Goal: Transaction & Acquisition: Purchase product/service

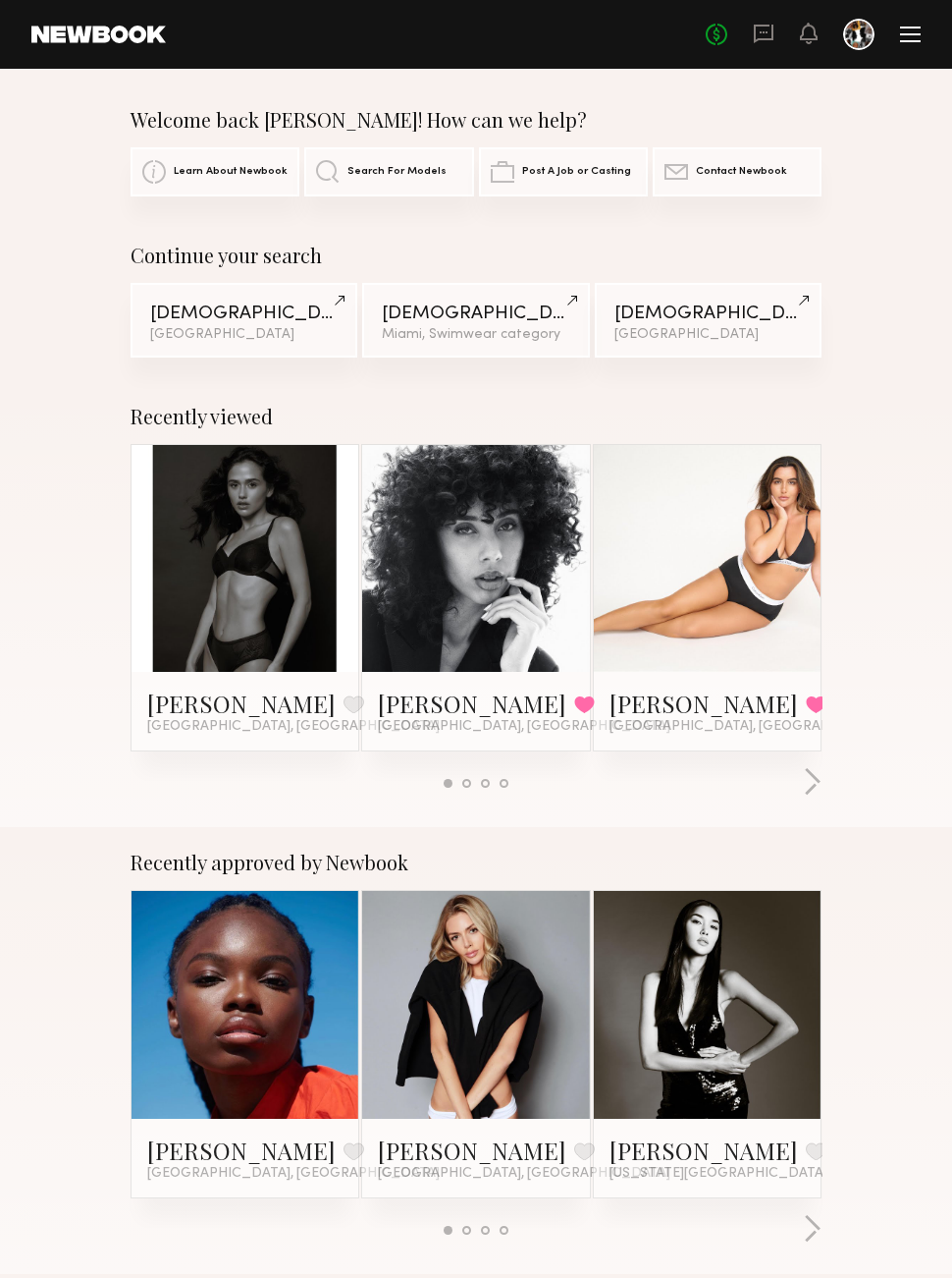
click at [343, 695] on button at bounding box center [353, 704] width 21 height 18
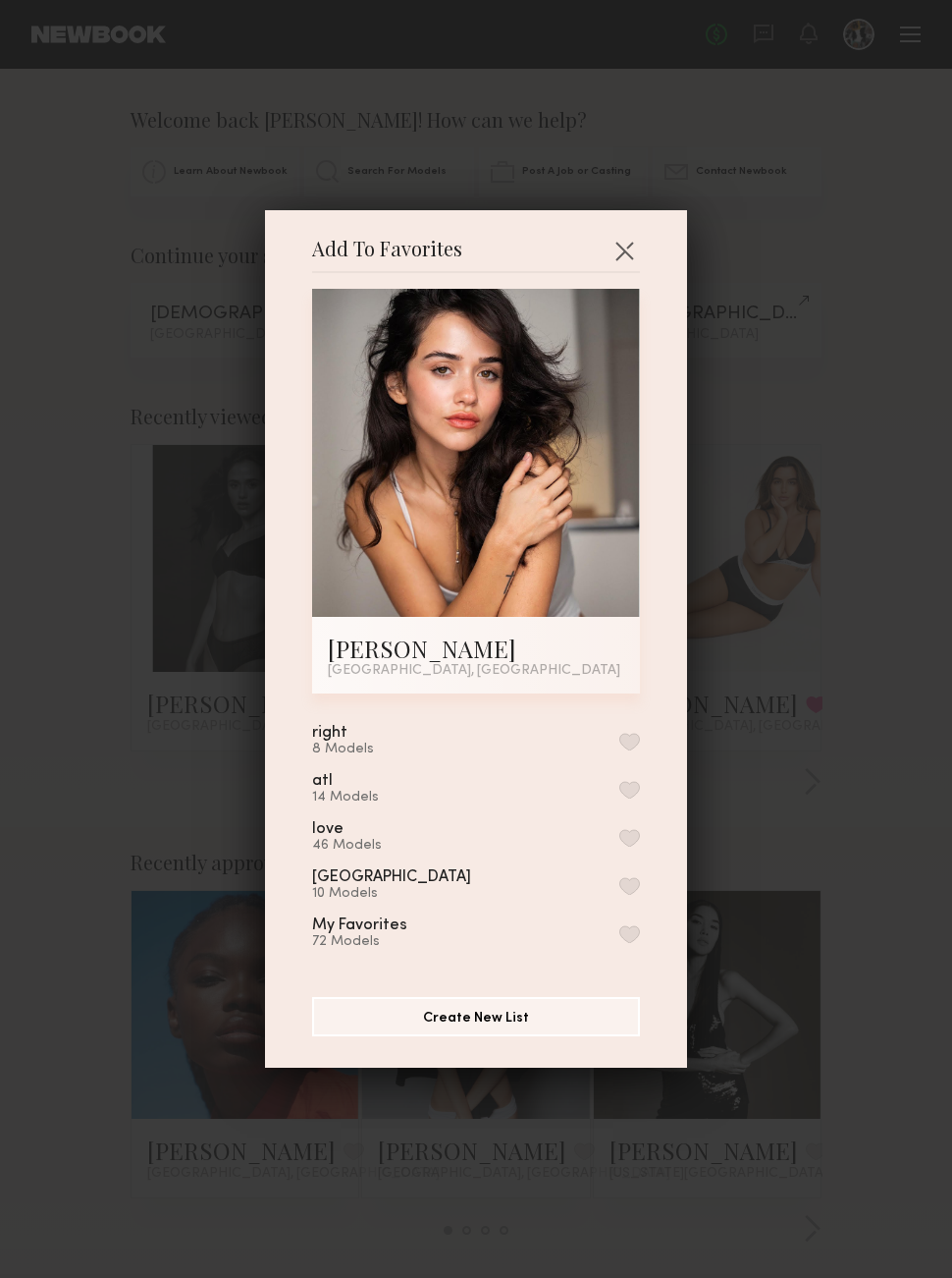
click at [340, 873] on div "miami" at bounding box center [392, 877] width 159 height 17
click at [634, 883] on button "button" at bounding box center [629, 886] width 21 height 18
click at [622, 240] on button "button" at bounding box center [624, 250] width 32 height 32
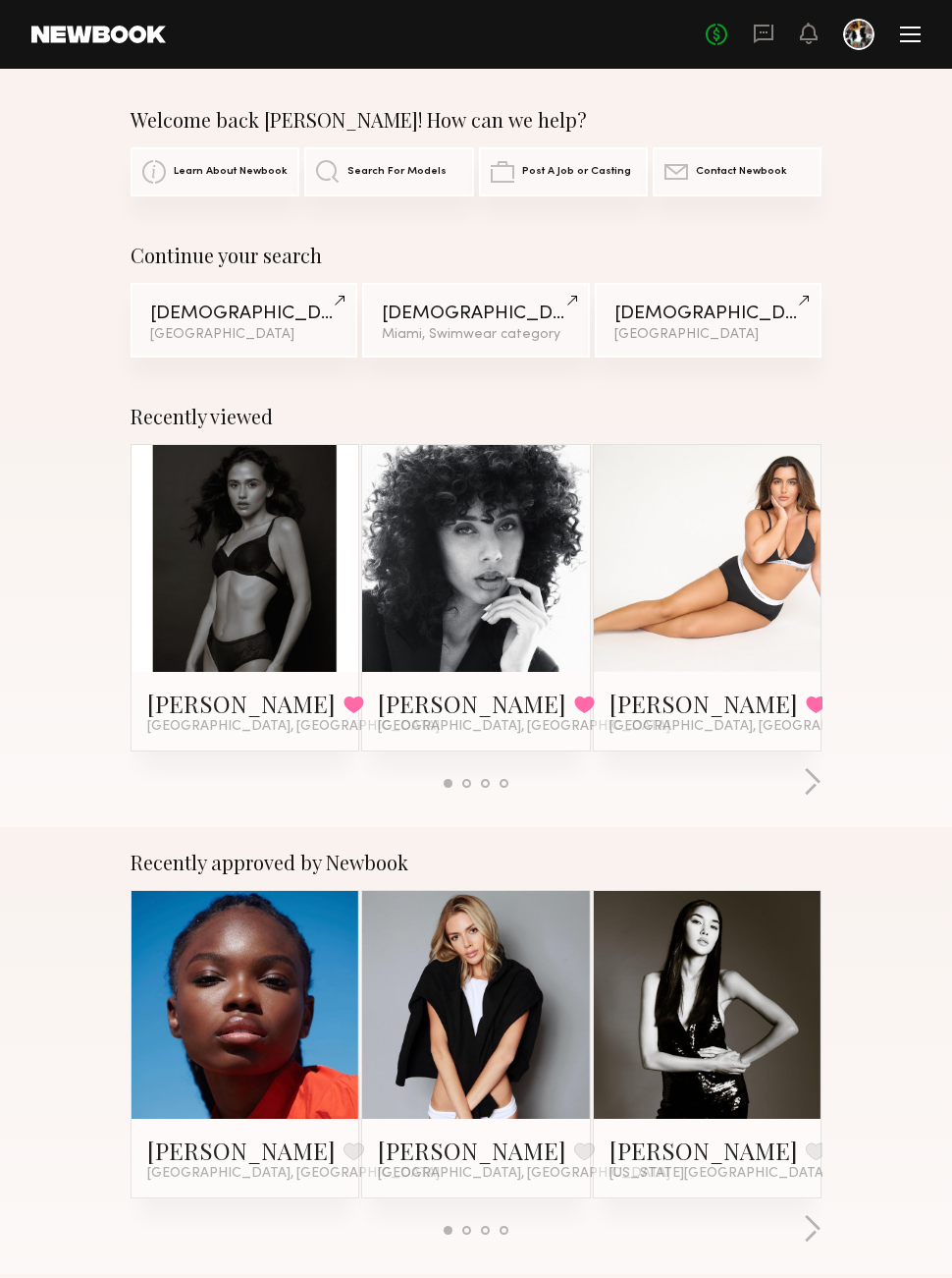
click at [254, 570] on link at bounding box center [245, 558] width 101 height 226
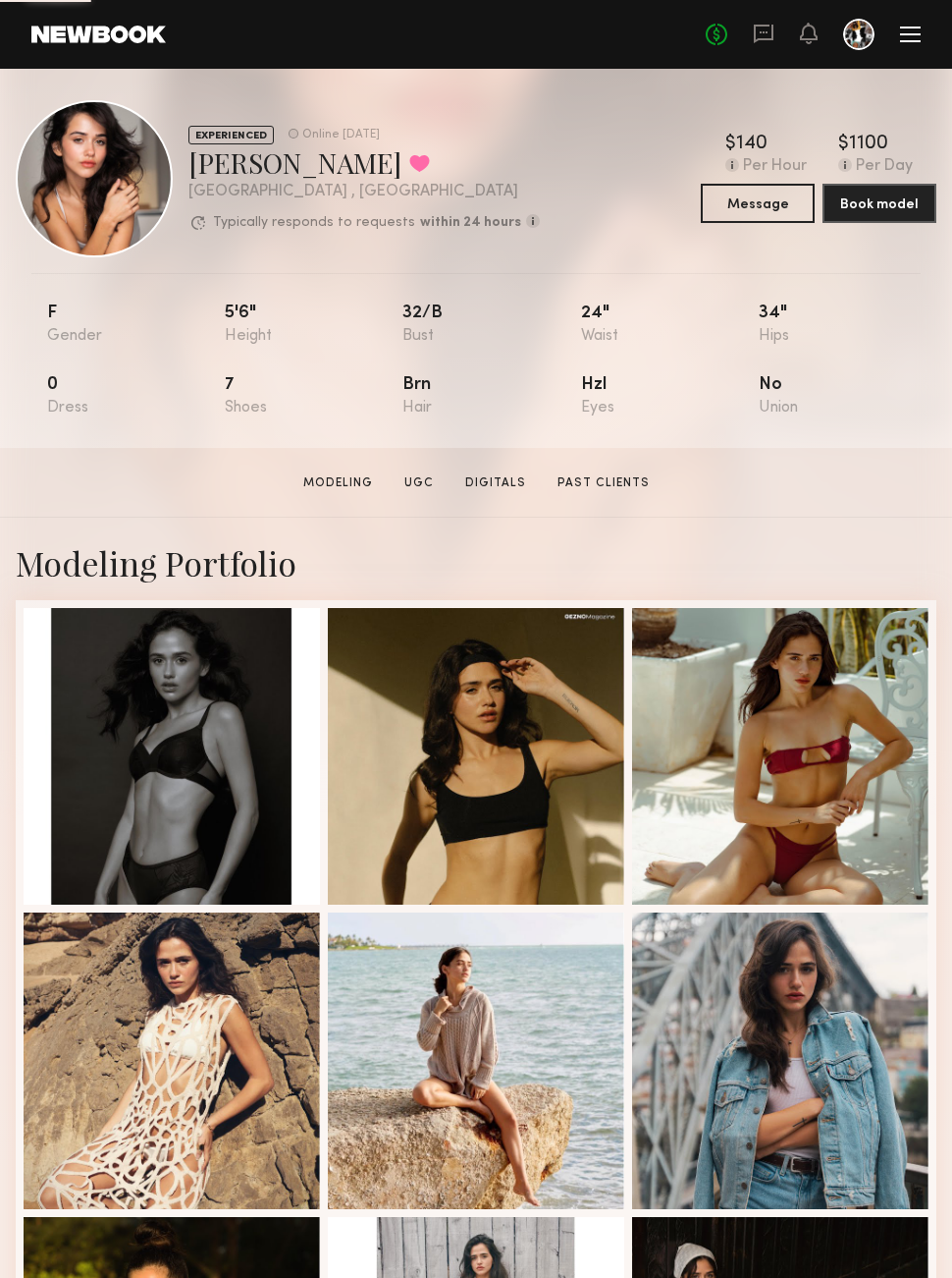
click at [90, 183] on div at bounding box center [94, 179] width 157 height 157
click at [94, 195] on div at bounding box center [94, 179] width 157 height 157
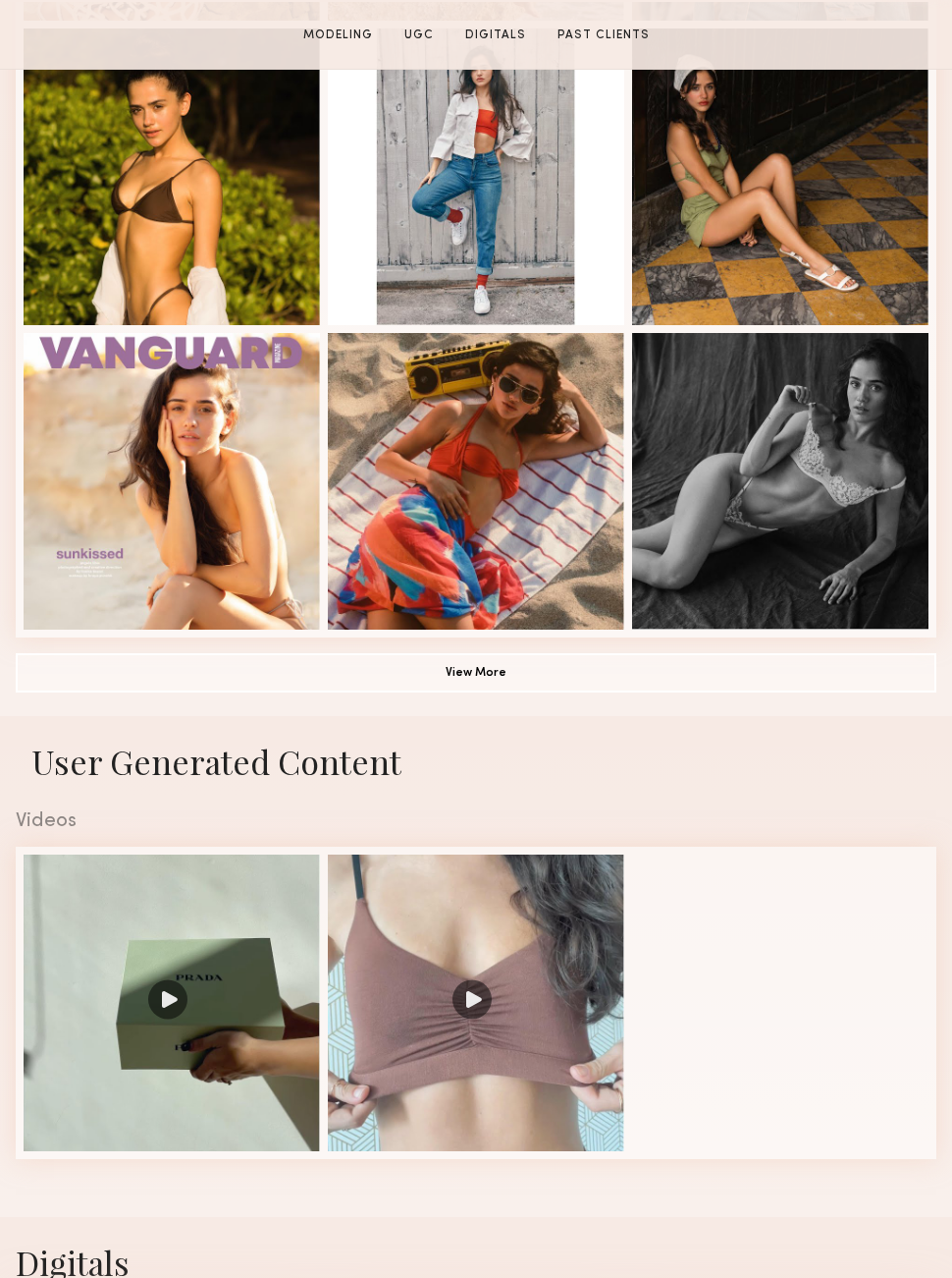
scroll to position [1192, 0]
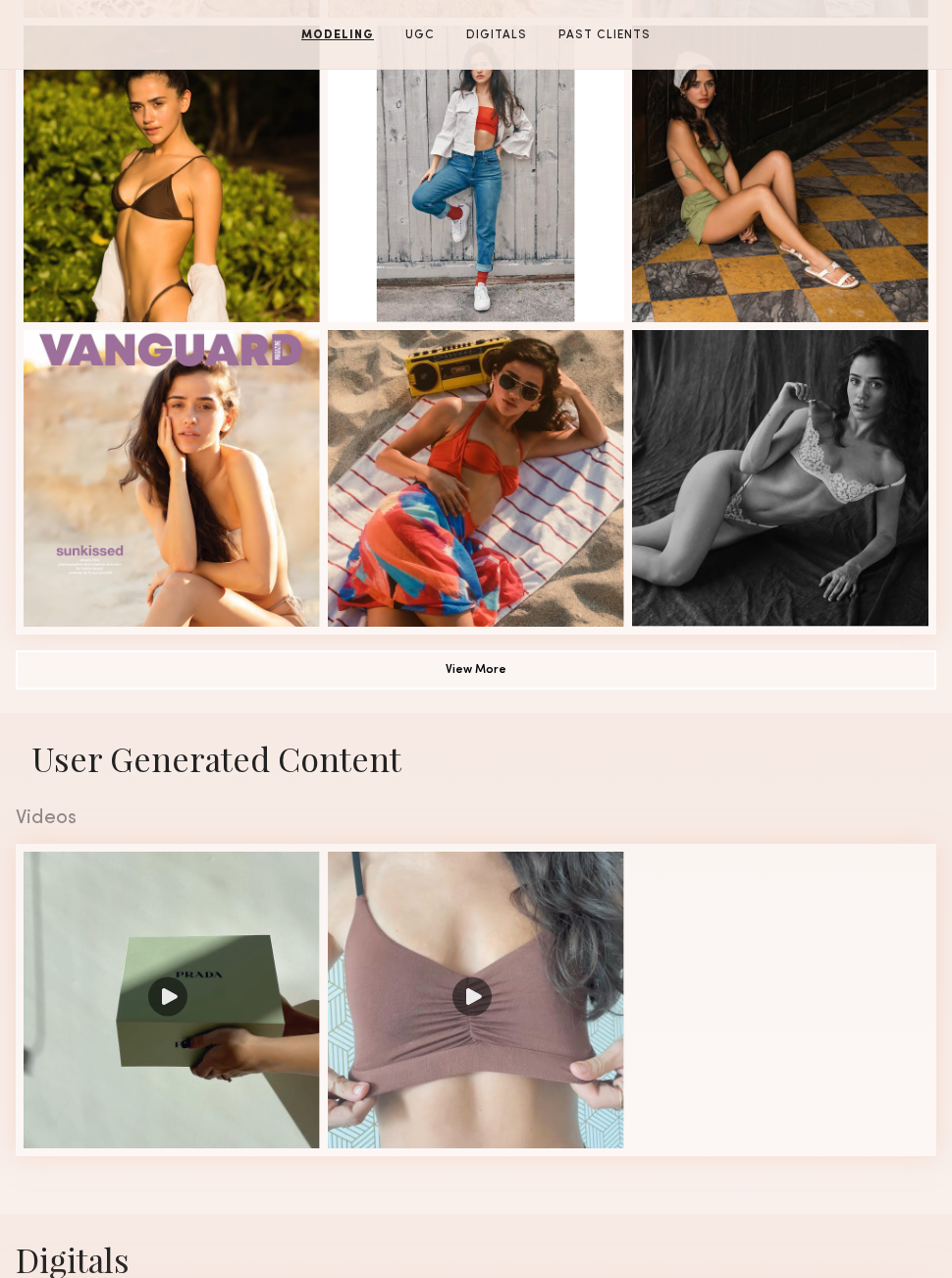
click at [475, 674] on button "View More" at bounding box center [476, 670] width 921 height 40
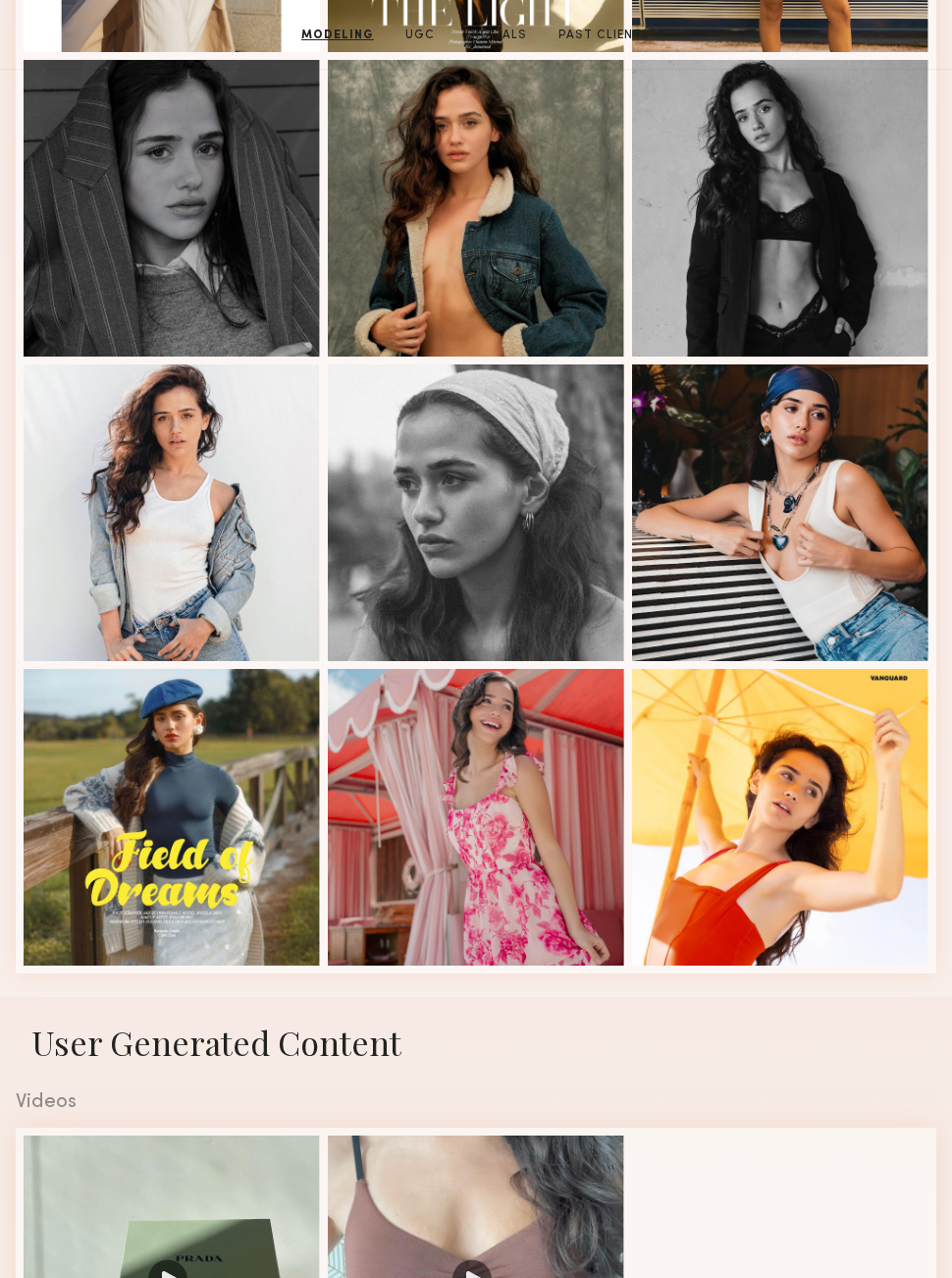
scroll to position [2070, 0]
click at [726, 559] on div at bounding box center [780, 512] width 297 height 297
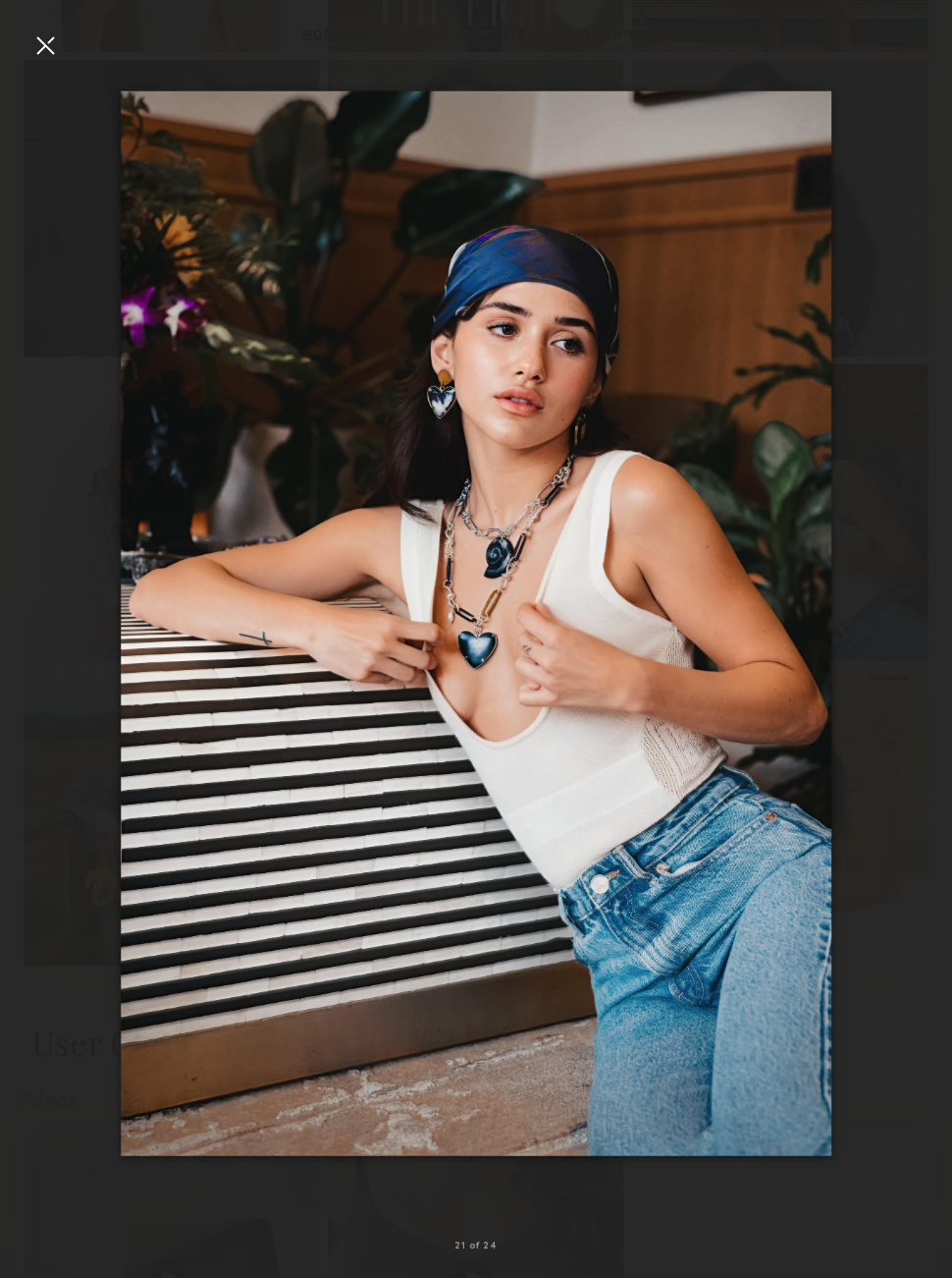
click at [44, 32] on div at bounding box center [46, 46] width 32 height 32
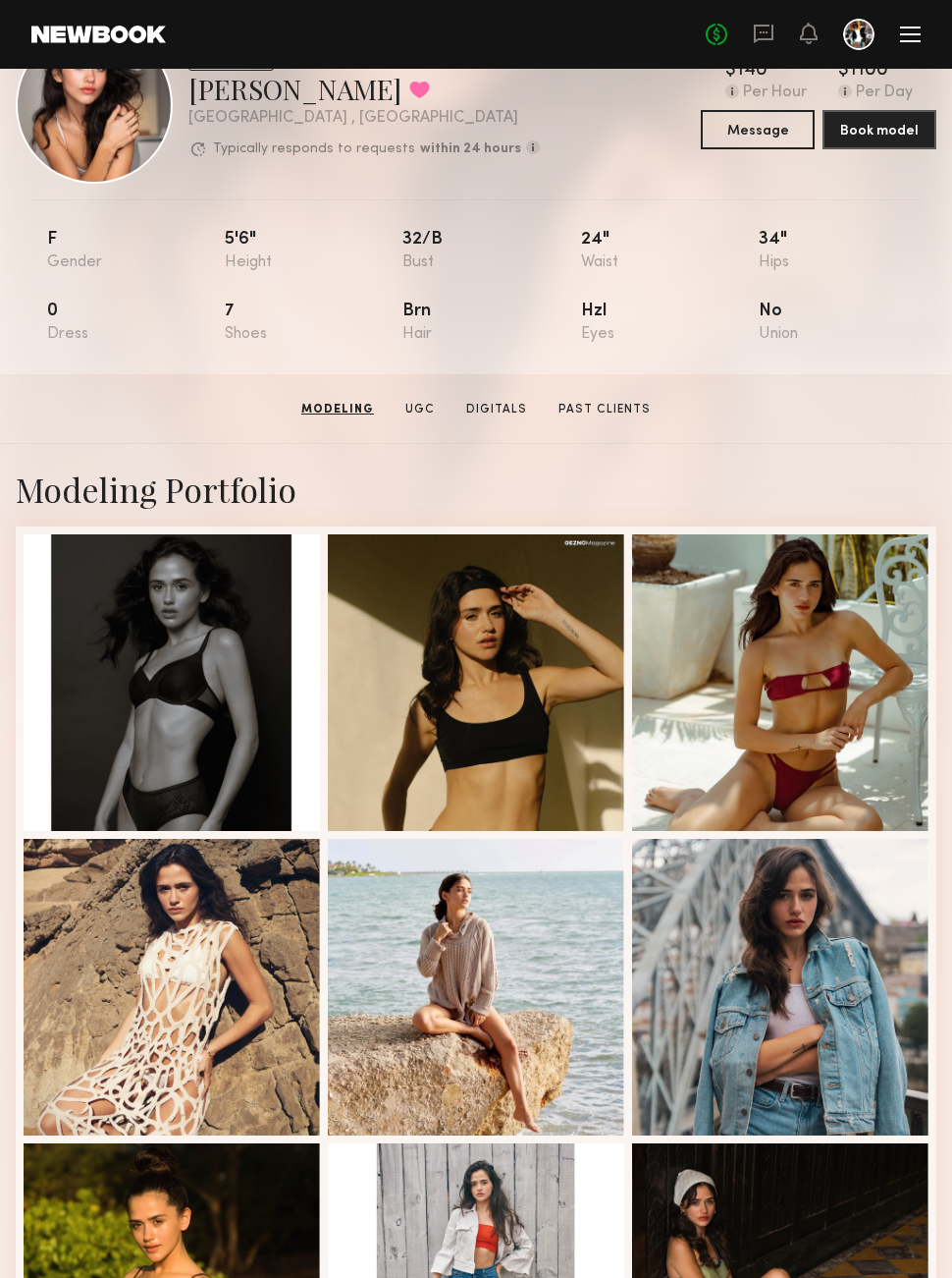
scroll to position [0, 0]
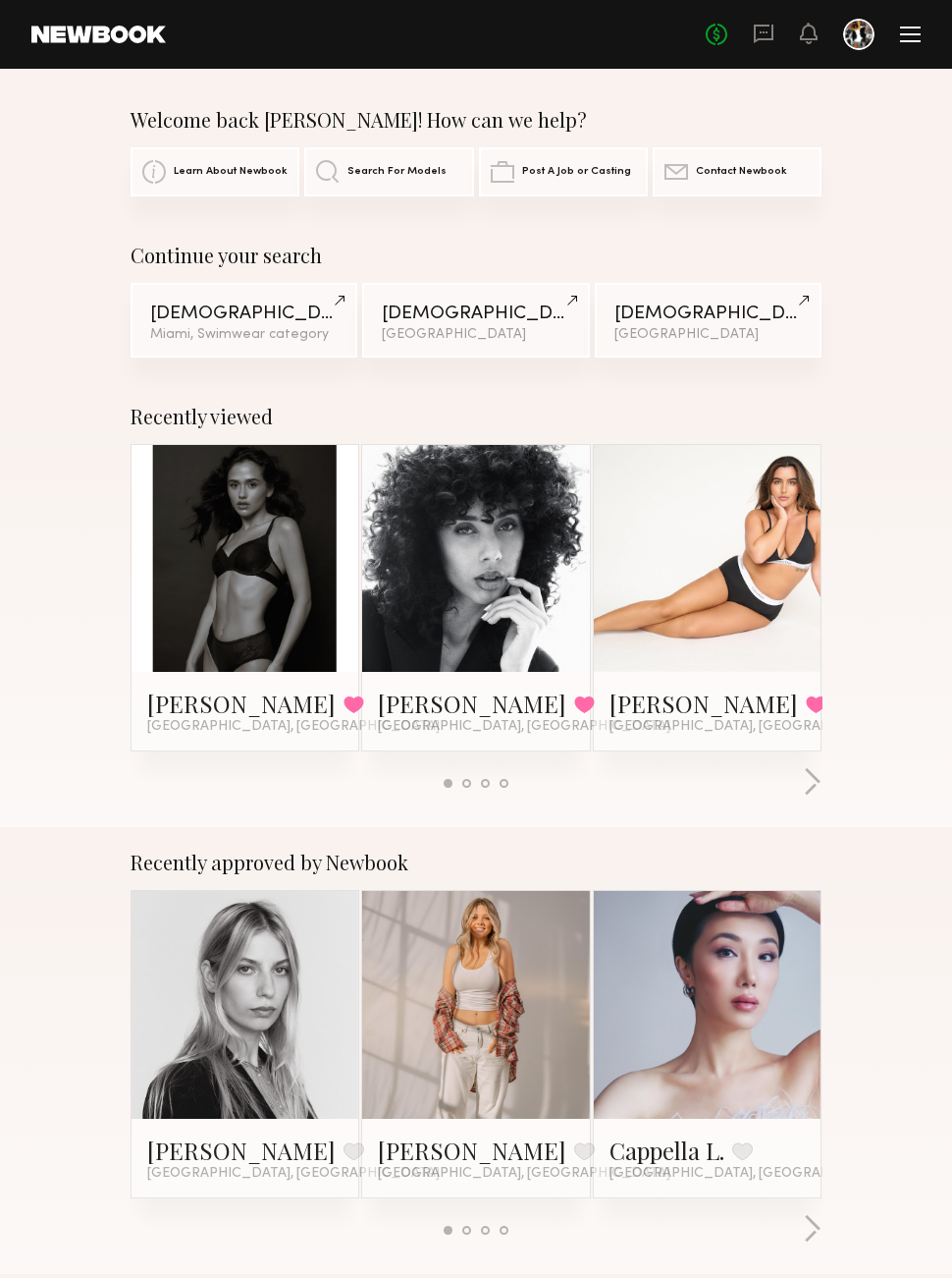
click at [936, 36] on header "Home Models Requests Job Posts Favorites Sign Out No fees up to $5,000" at bounding box center [476, 34] width 952 height 69
click at [899, 24] on div "No fees up to $5,000" at bounding box center [813, 35] width 215 height 32
click at [917, 18] on header "Home Models Requests Job Posts Favorites Sign Out No fees up to $5,000" at bounding box center [476, 34] width 952 height 69
